Goal: Information Seeking & Learning: Learn about a topic

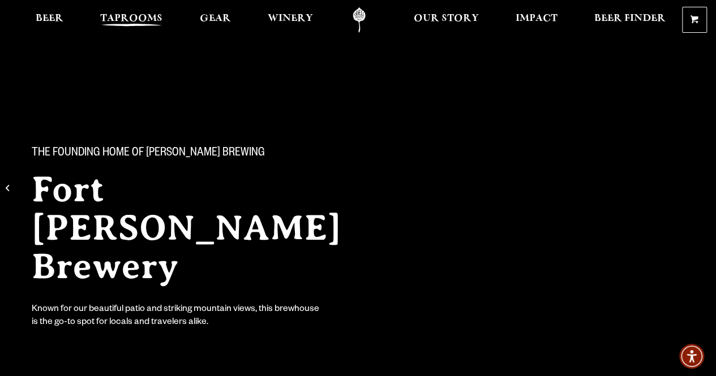
click at [143, 14] on span "Taprooms" at bounding box center [131, 18] width 62 height 9
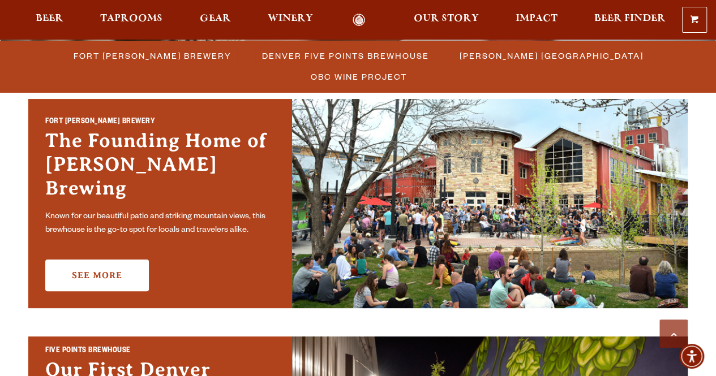
scroll to position [327, 0]
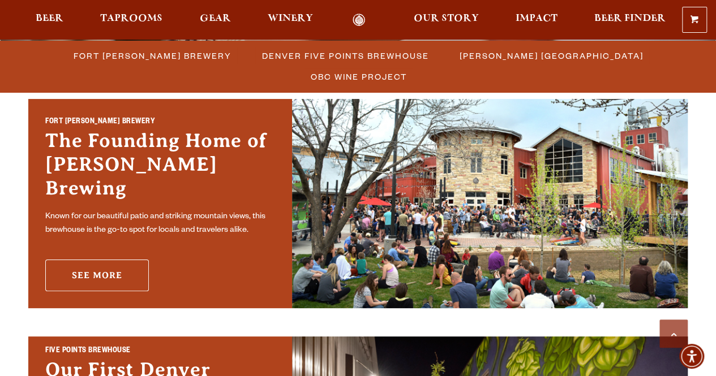
click at [115, 261] on link "See More" at bounding box center [97, 276] width 104 height 32
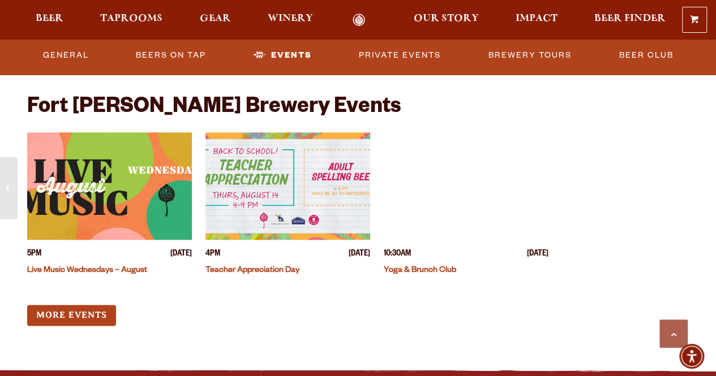
scroll to position [2697, 0]
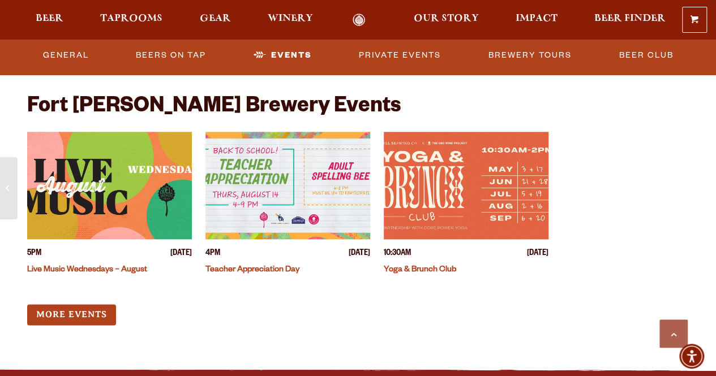
click at [118, 182] on img "View event details" at bounding box center [109, 186] width 165 height 108
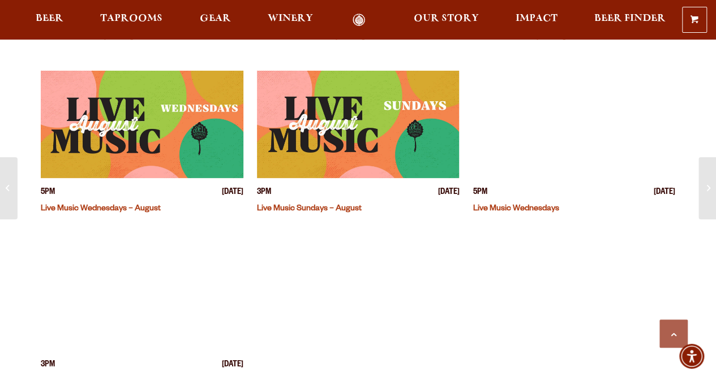
scroll to position [746, 0]
